Goal: Find specific page/section

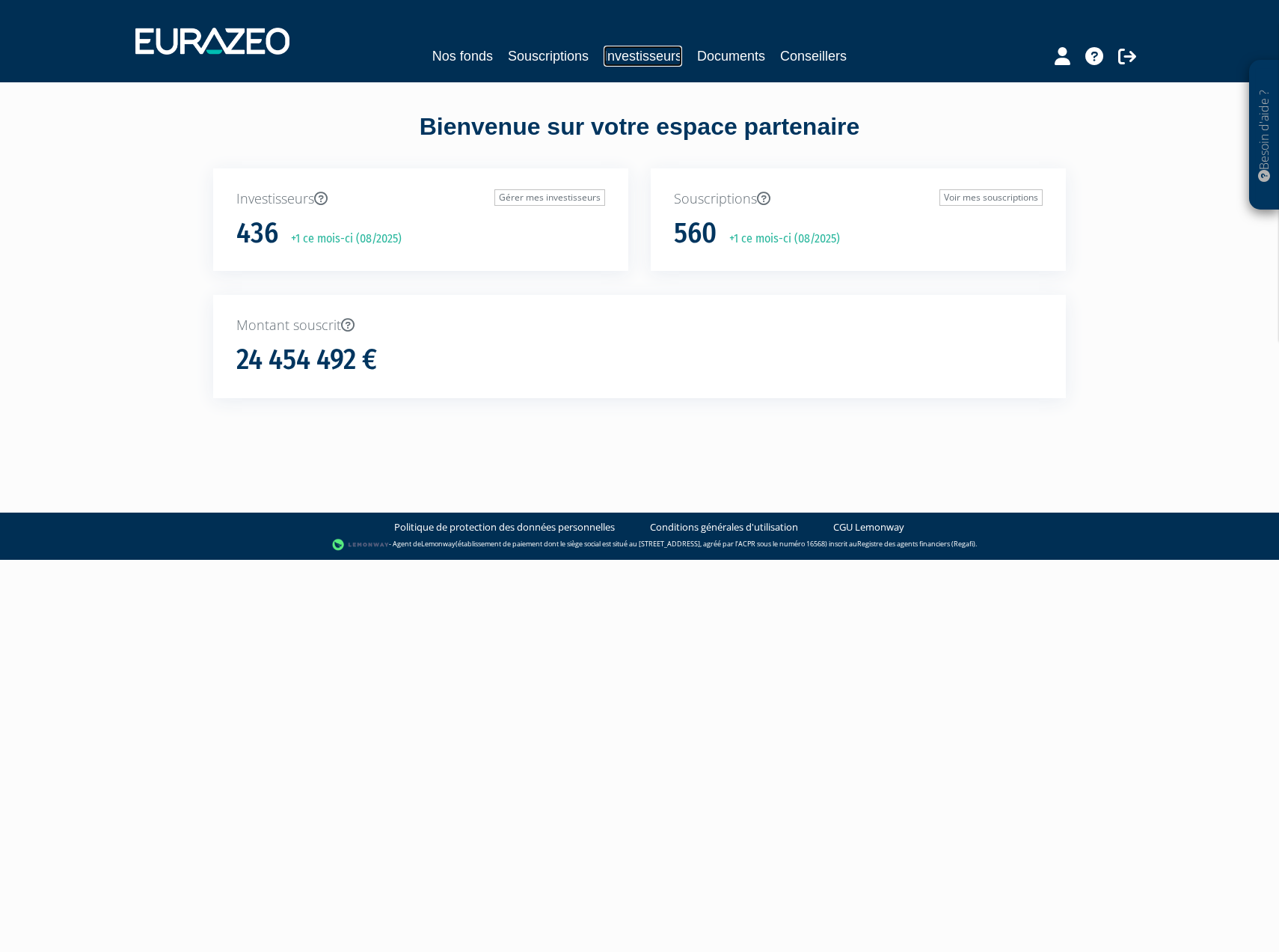
click at [609, 57] on link "Investisseurs" at bounding box center [643, 56] width 78 height 21
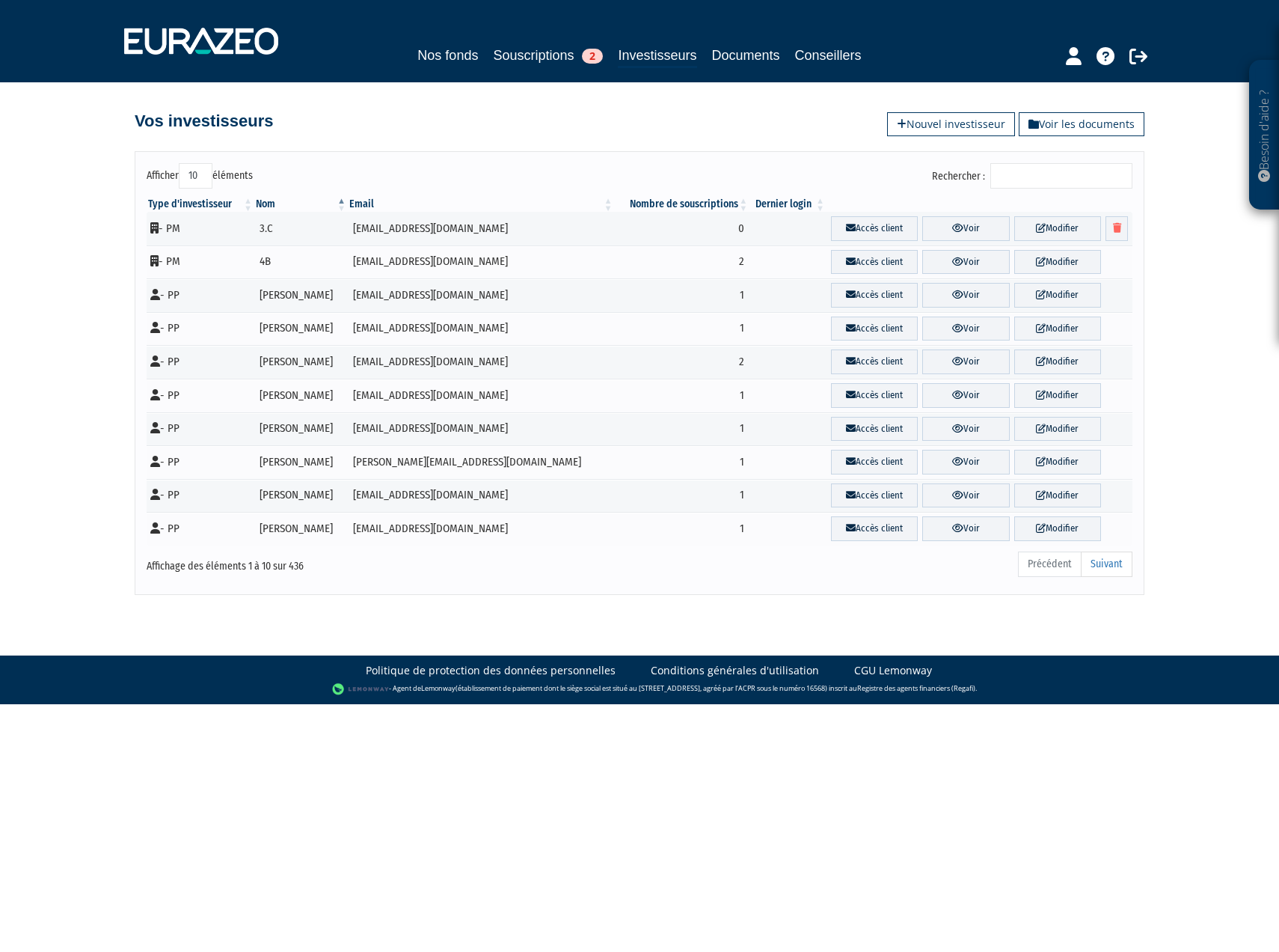
click at [1029, 176] on input "Rechercher :" at bounding box center [1061, 176] width 142 height 25
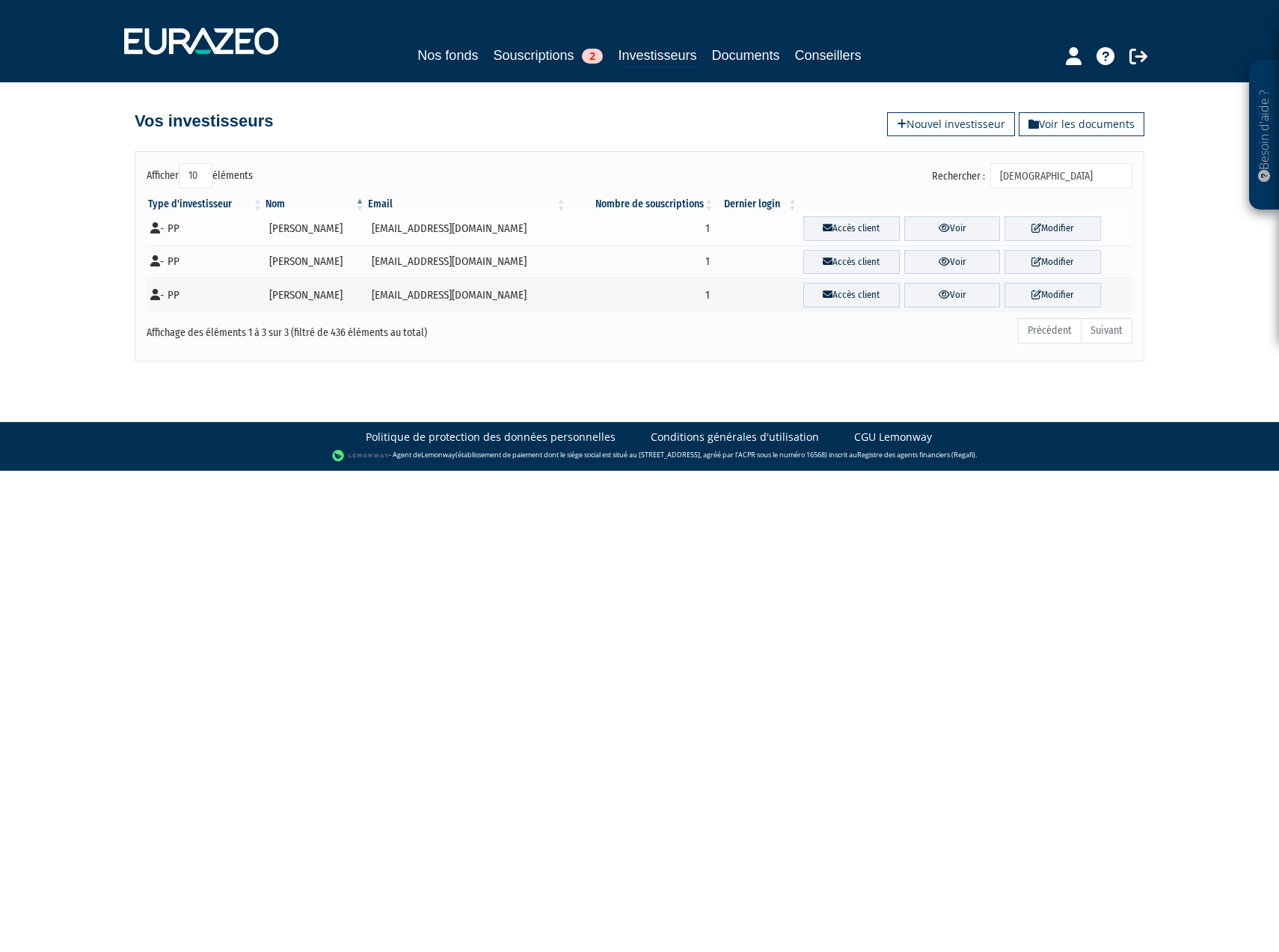
type input "[DEMOGRAPHIC_DATA]"
click at [615, 232] on td "1" at bounding box center [642, 228] width 148 height 34
click at [939, 231] on icon at bounding box center [945, 228] width 11 height 9
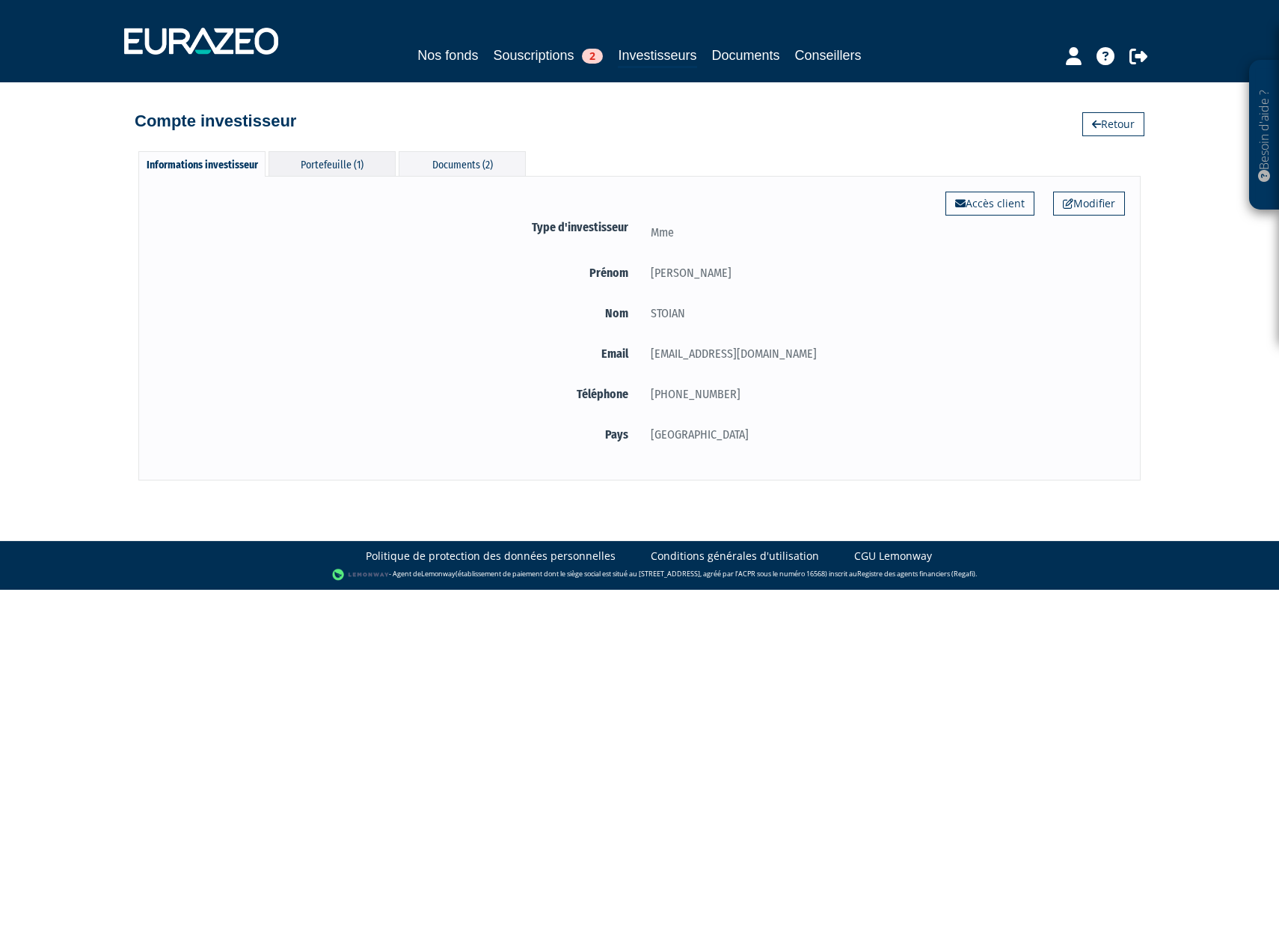
click at [341, 153] on div "Portefeuille (1)" at bounding box center [332, 163] width 127 height 24
